Goal: Find specific page/section: Find specific page/section

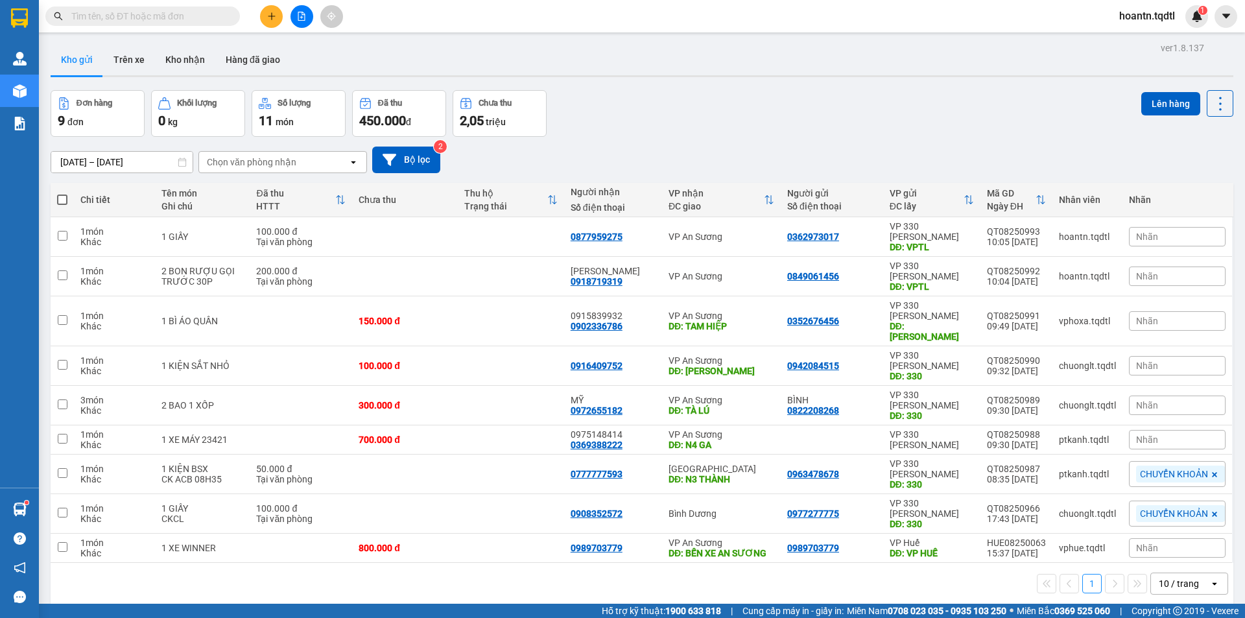
scroll to position [60, 0]
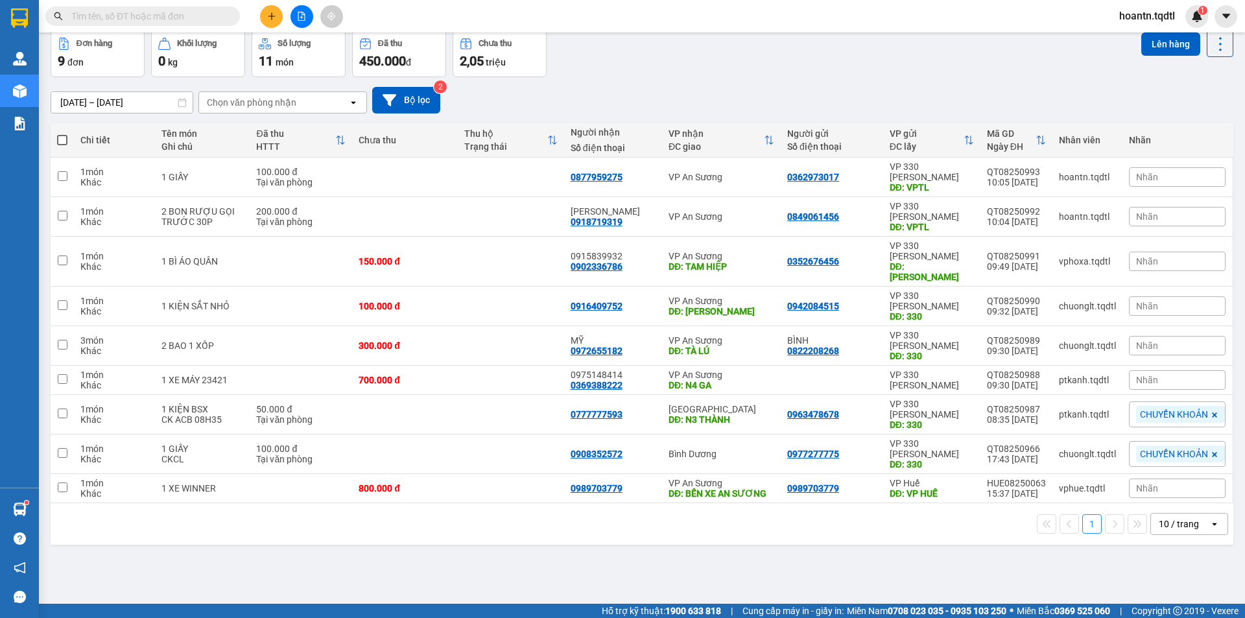
click at [597, 44] on div "Đơn hàng 9 đơn Khối lượng 0 kg Số lượng 11 món Đã thu 450.000 đ Chưa thu 2,05 t…" at bounding box center [642, 53] width 1183 height 47
